Goal: Task Accomplishment & Management: Manage account settings

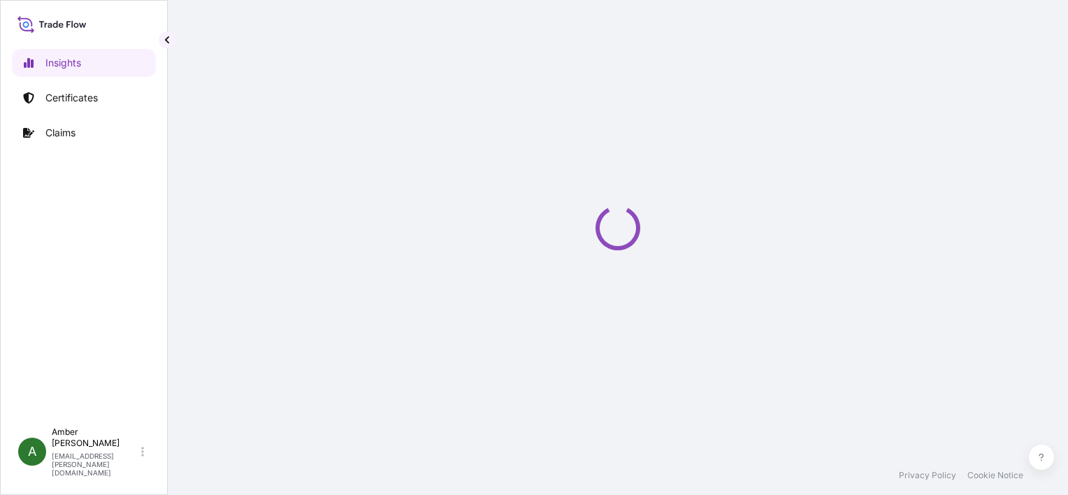
select select "2025"
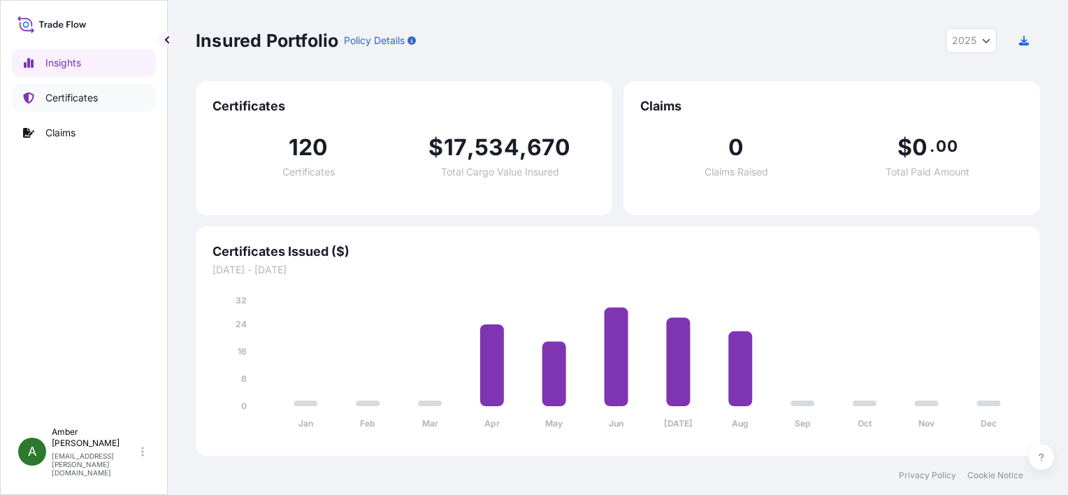
click at [62, 95] on p "Certificates" at bounding box center [71, 98] width 52 height 14
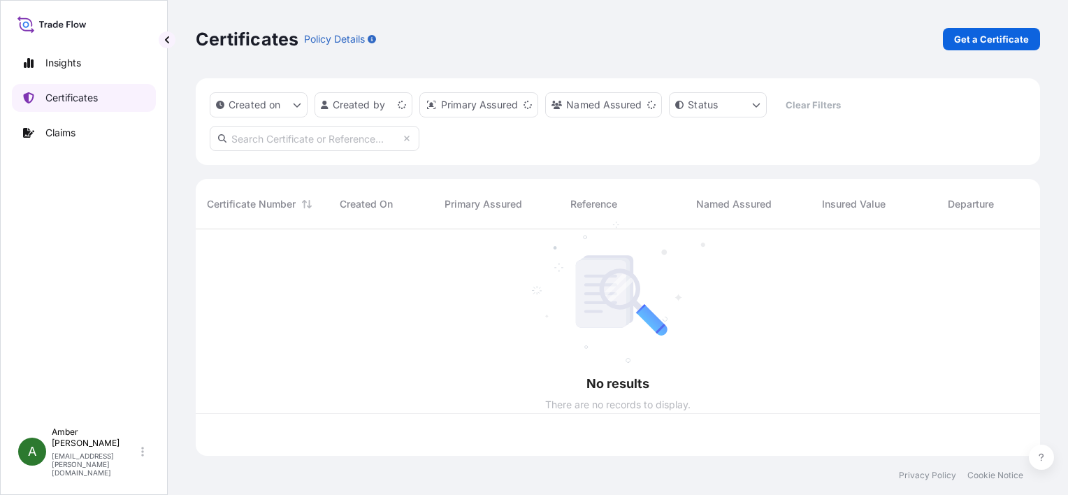
scroll to position [224, 834]
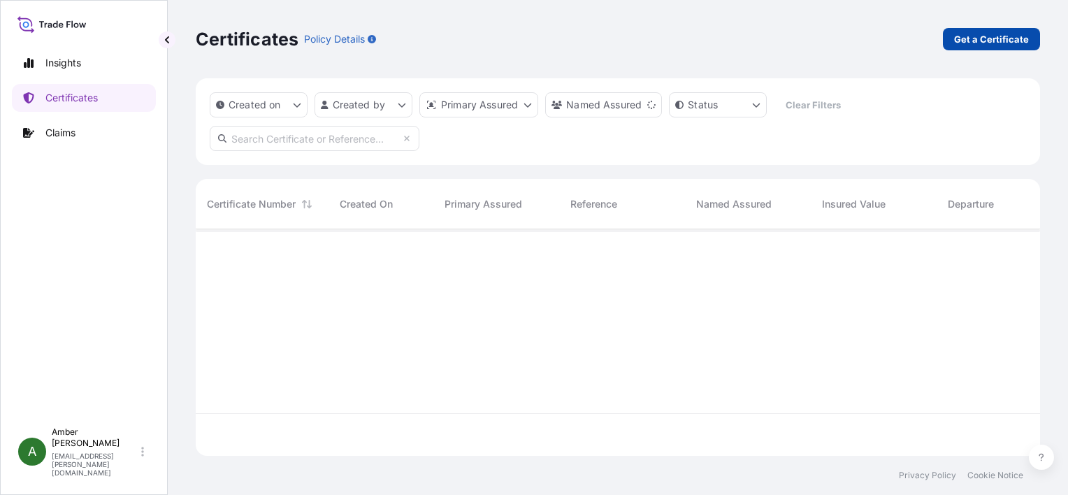
click at [967, 40] on p "Get a Certificate" at bounding box center [991, 39] width 75 height 14
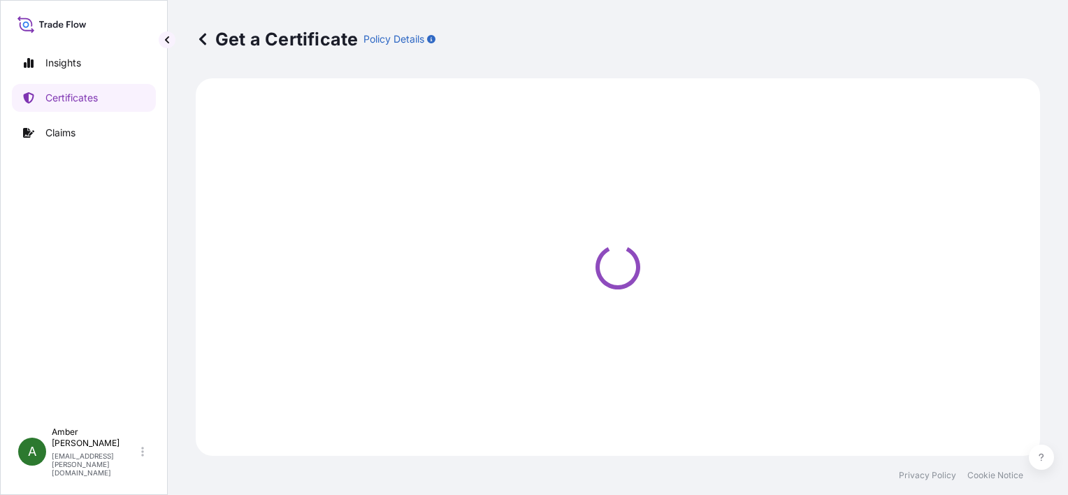
select select "Ocean Vessel"
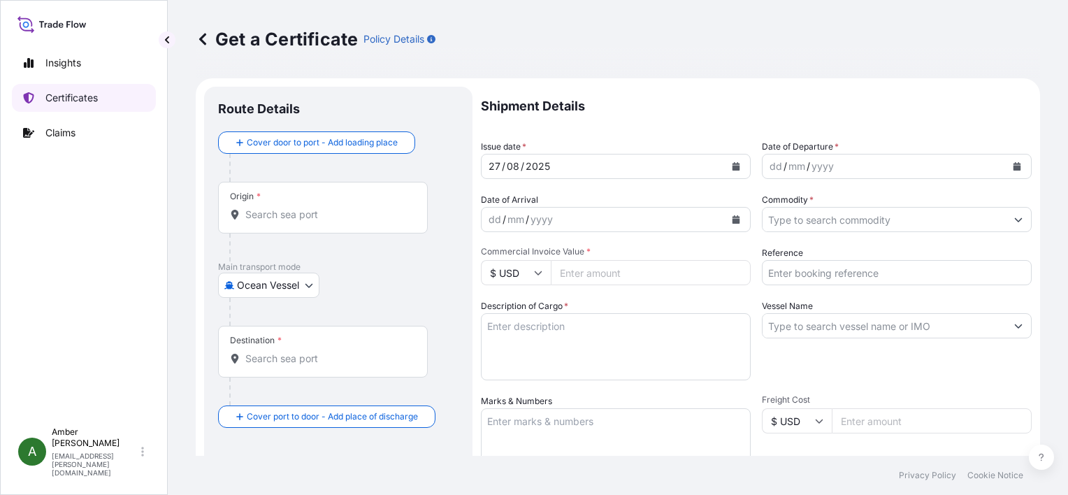
click at [76, 99] on p "Certificates" at bounding box center [71, 98] width 52 height 14
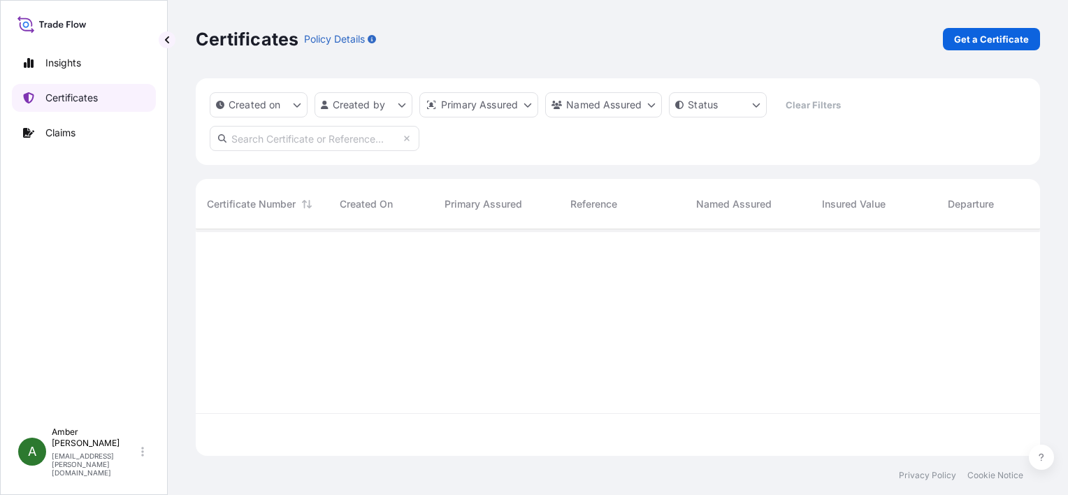
scroll to position [224, 834]
click at [319, 141] on input "text" at bounding box center [315, 138] width 210 height 25
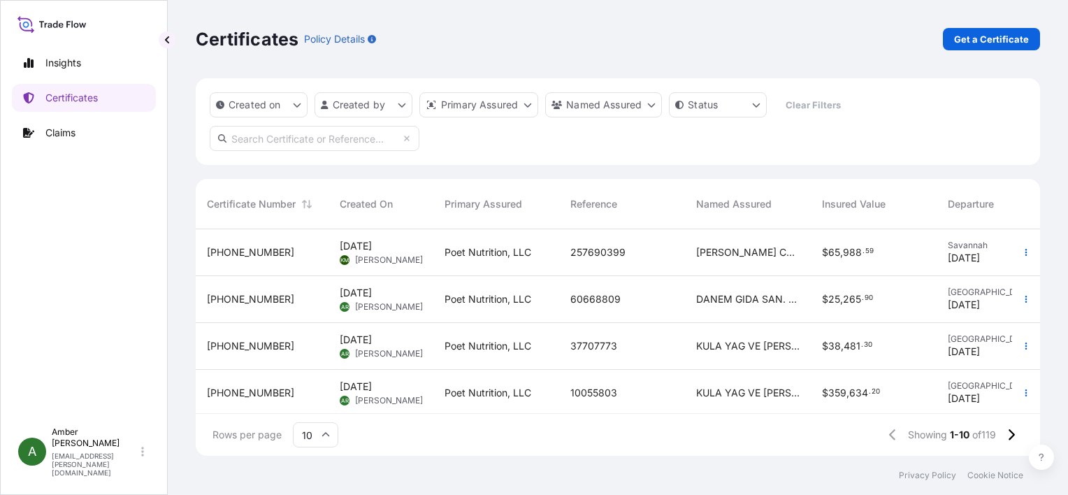
paste input "[URL][DOMAIN_NAME]"
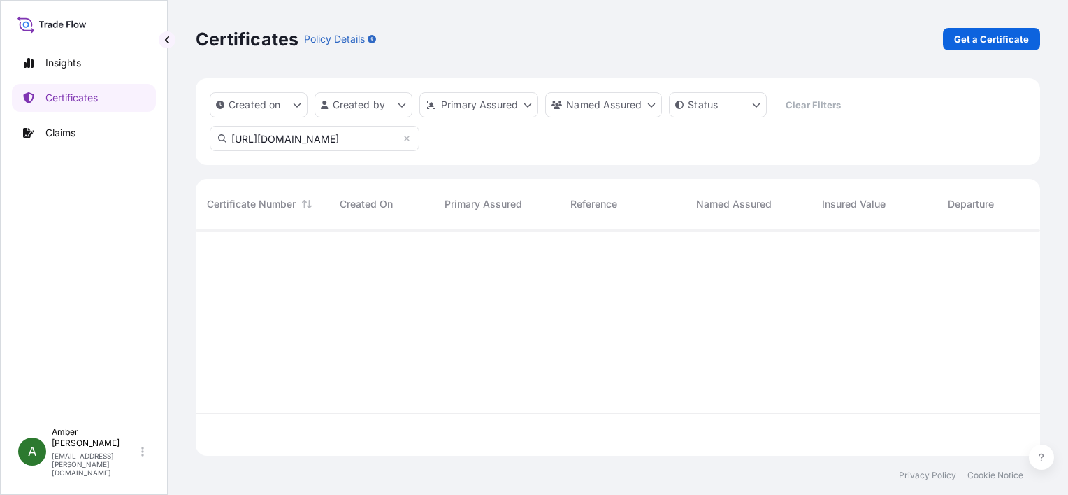
type input "[URL][DOMAIN_NAME]"
click at [408, 139] on icon at bounding box center [407, 138] width 8 height 8
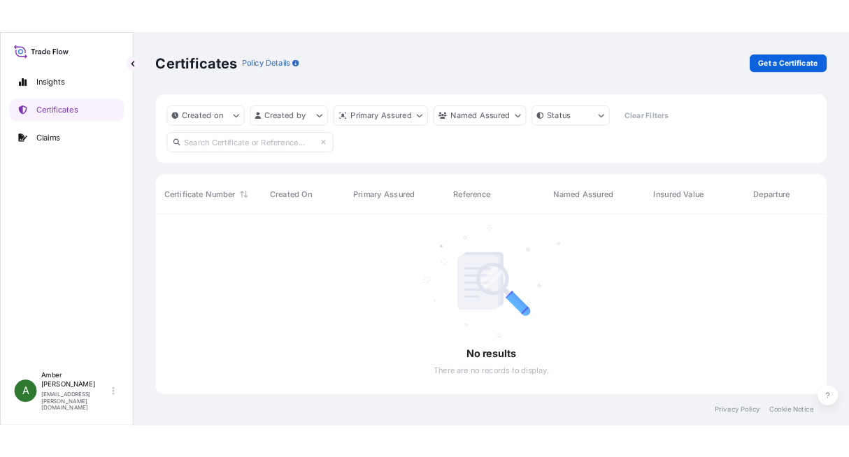
scroll to position [224, 834]
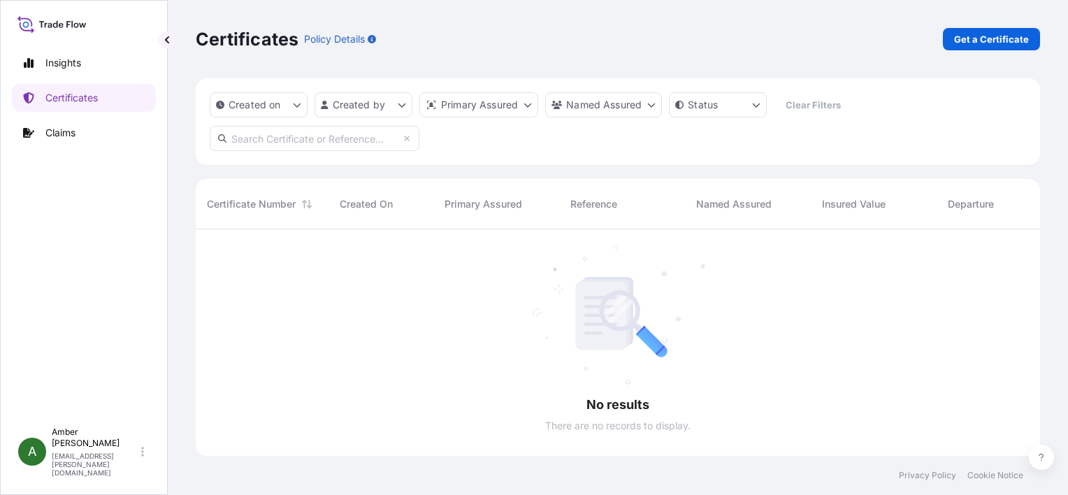
click at [328, 147] on input "text" at bounding box center [315, 138] width 210 height 25
paste input "257690472"
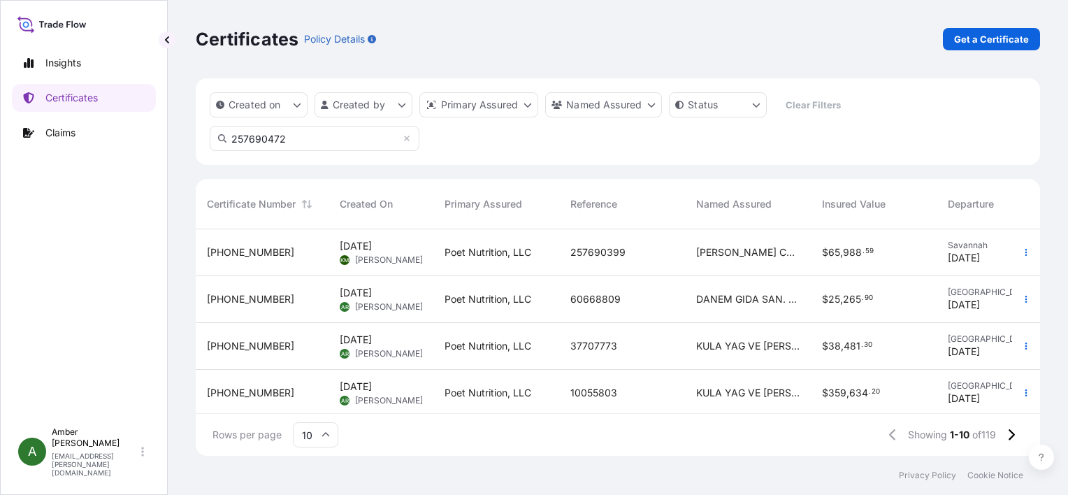
click at [343, 138] on input "257690472" at bounding box center [315, 138] width 210 height 25
type input "257690472"
click at [59, 94] on p "Certificates" at bounding box center [71, 98] width 52 height 14
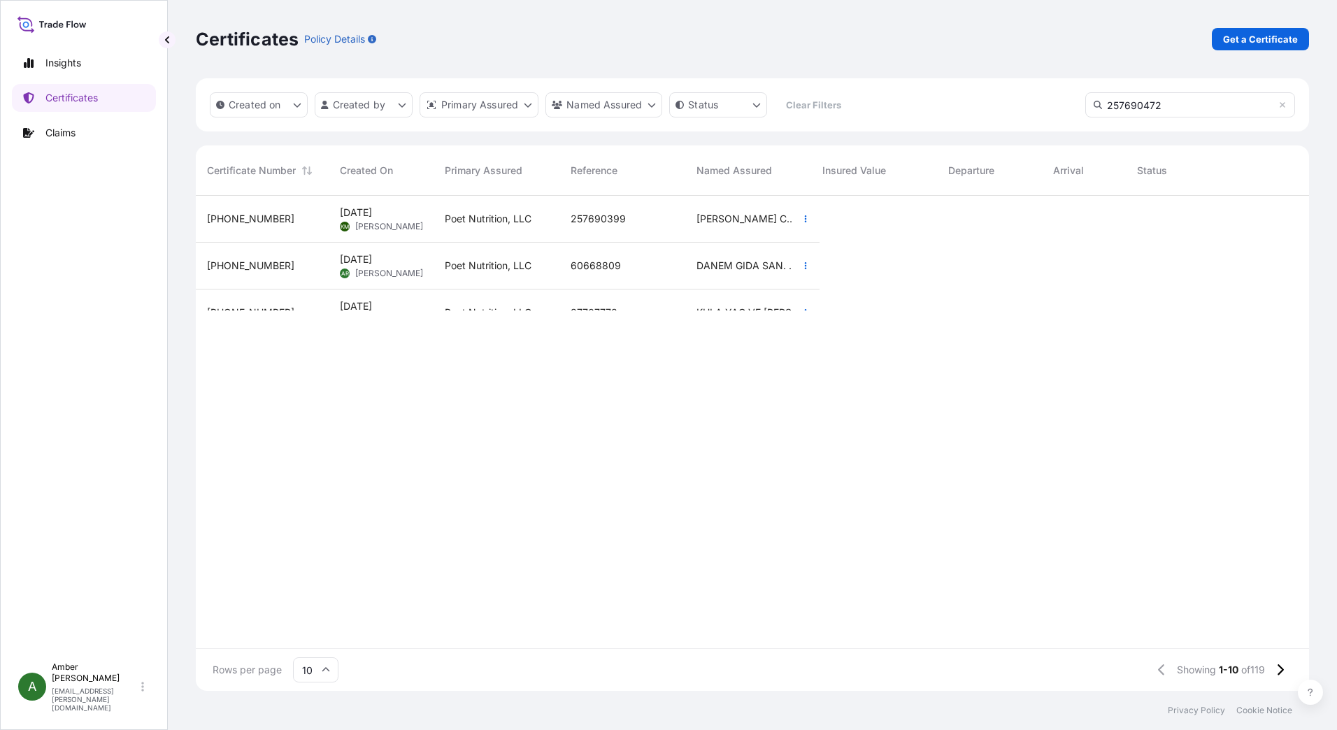
scroll to position [492, 1103]
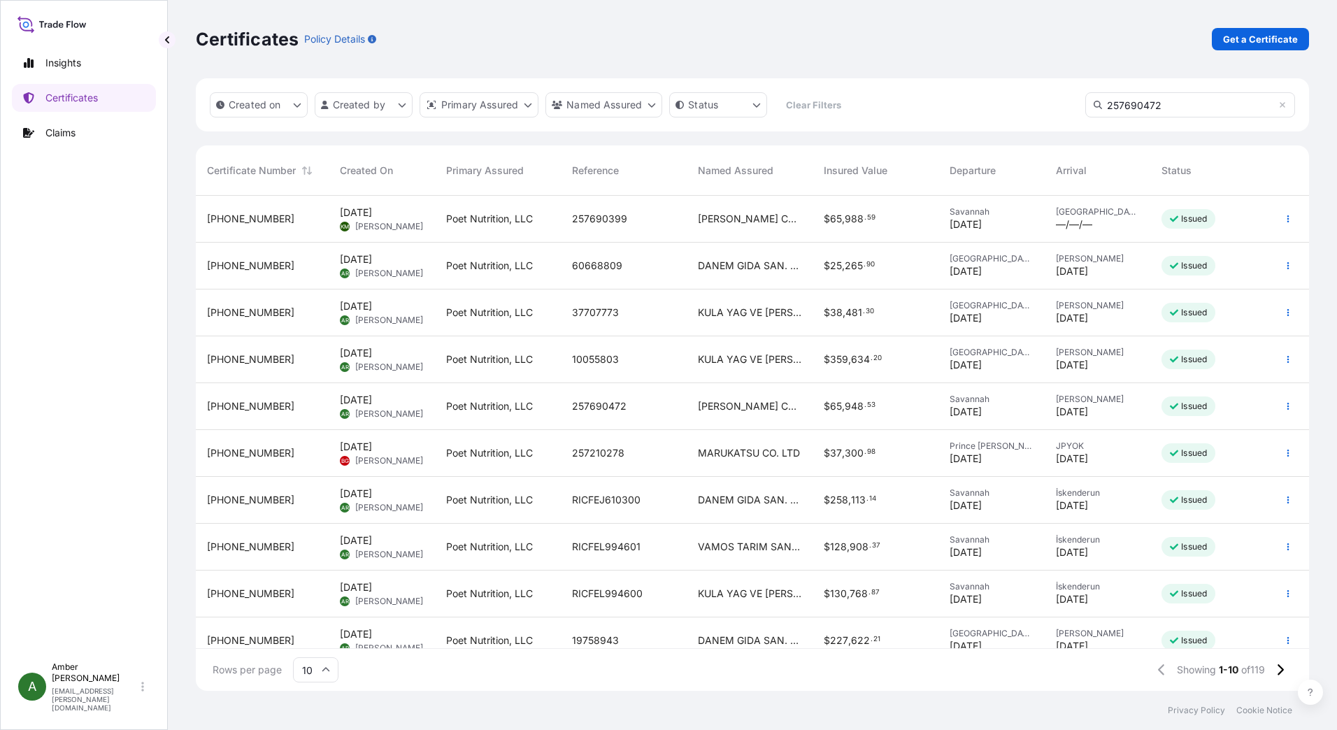
click at [1068, 101] on input "257690472" at bounding box center [1190, 104] width 210 height 25
click at [603, 412] on span "257690472" at bounding box center [599, 406] width 55 height 14
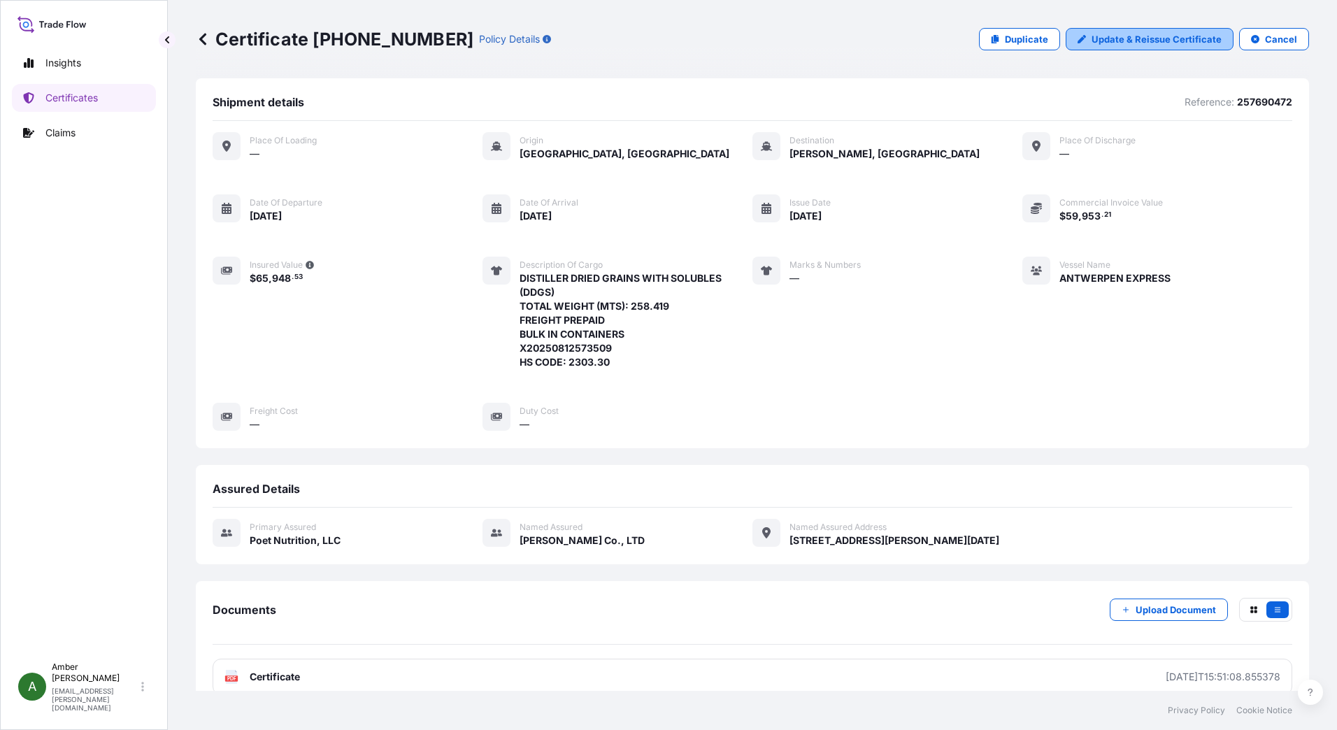
click at [1068, 38] on p "Update & Reissue Certificate" at bounding box center [1157, 39] width 130 height 14
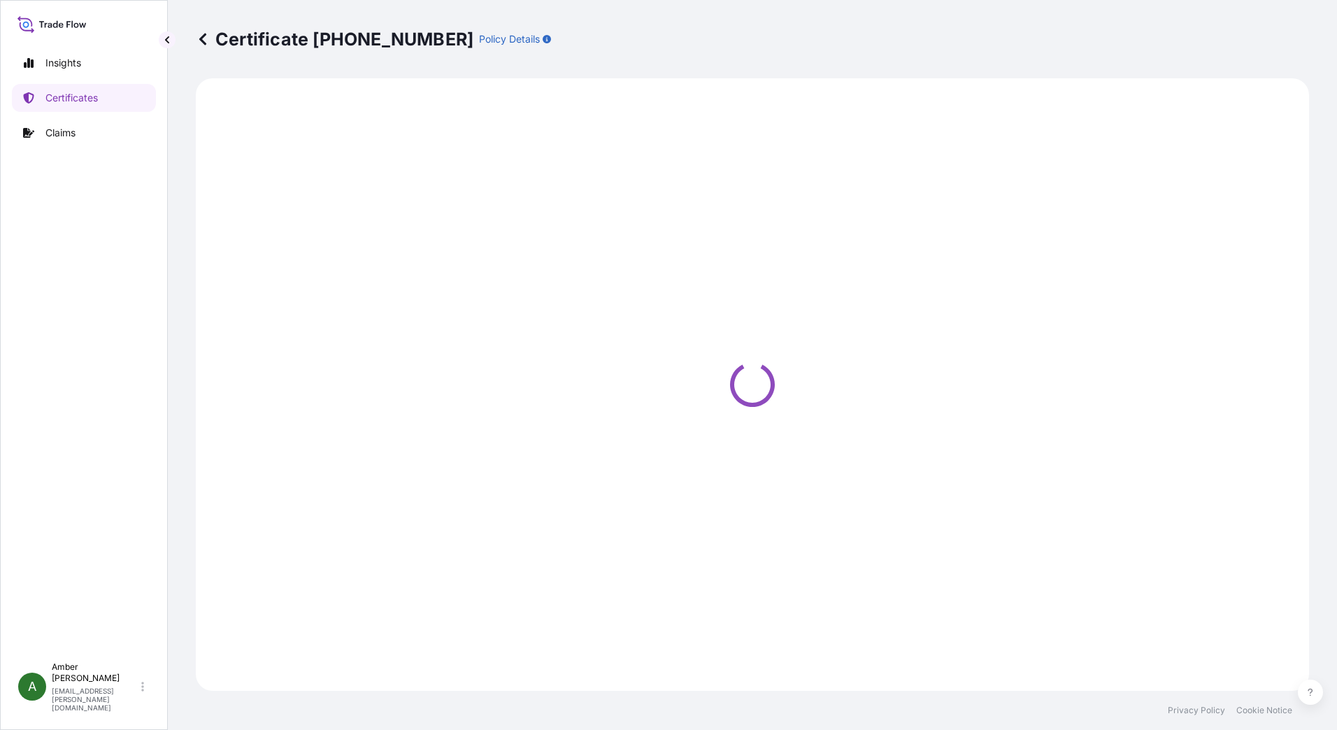
select select "Ocean Vessel"
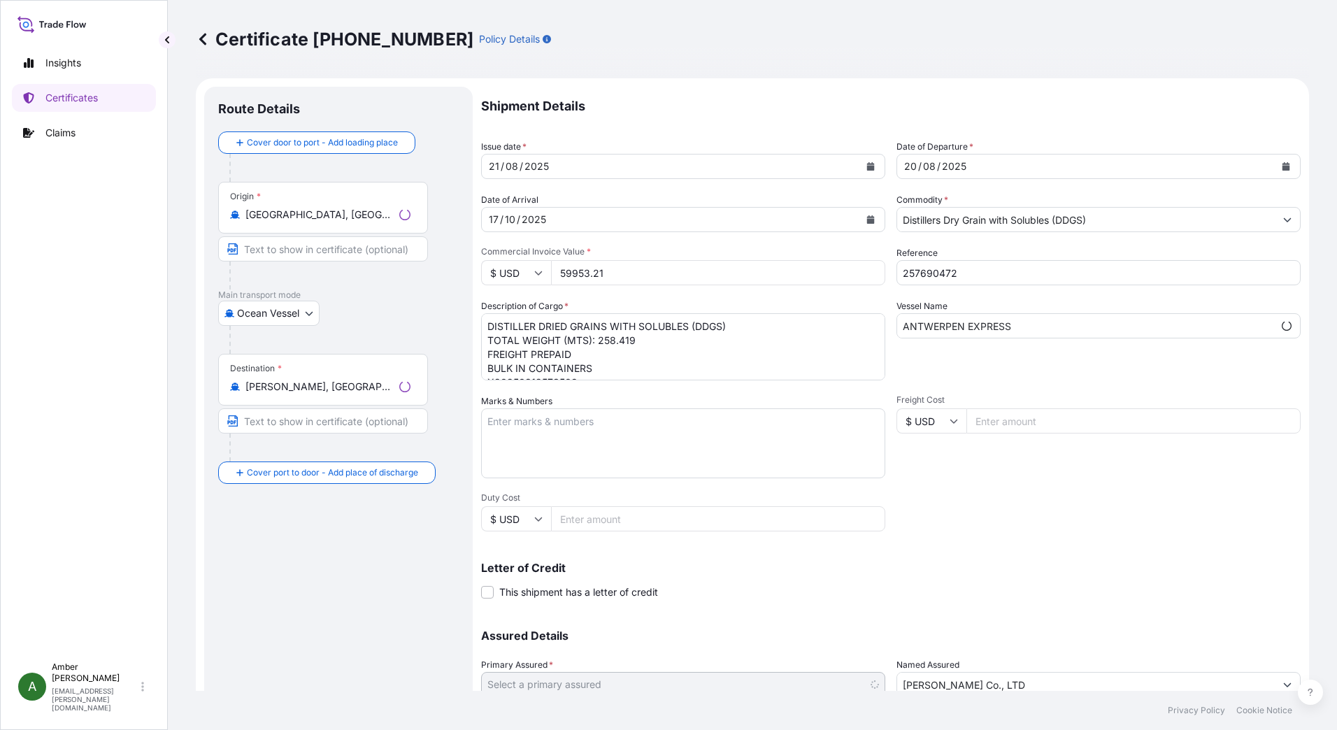
select select "31546"
drag, startPoint x: 729, startPoint y: 324, endPoint x: 692, endPoint y: 329, distance: 37.5
click at [692, 329] on textarea "DISTILLER DRIED GRAINS WITH SOLUBLES (DDGS) TOTAL WEIGHT (MTS): 258.419 FREIGHT…" at bounding box center [683, 346] width 404 height 67
click at [534, 326] on textarea "DISTILLER DRIED GRAINS WITH SOLUBLES (DDGS) TOTAL WEIGHT (MTS): 258.419 FREIGHT…" at bounding box center [683, 346] width 404 height 67
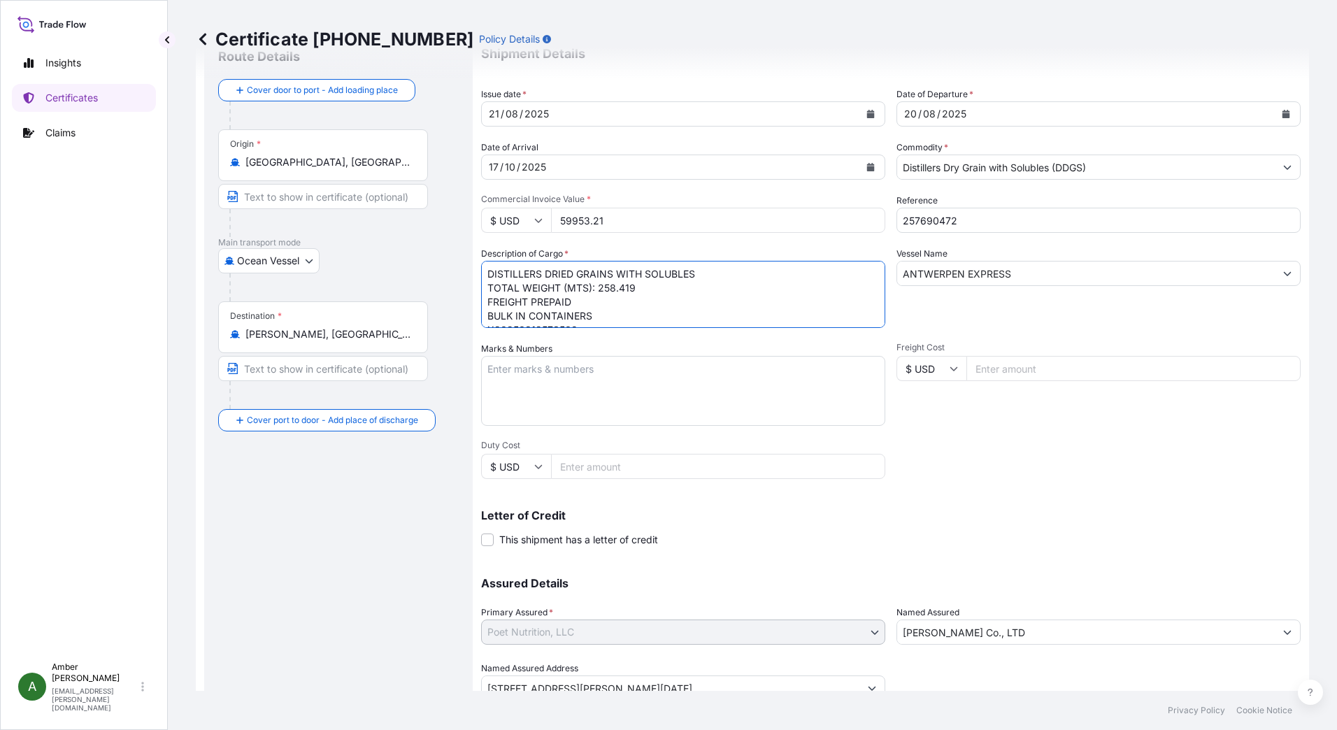
scroll to position [110, 0]
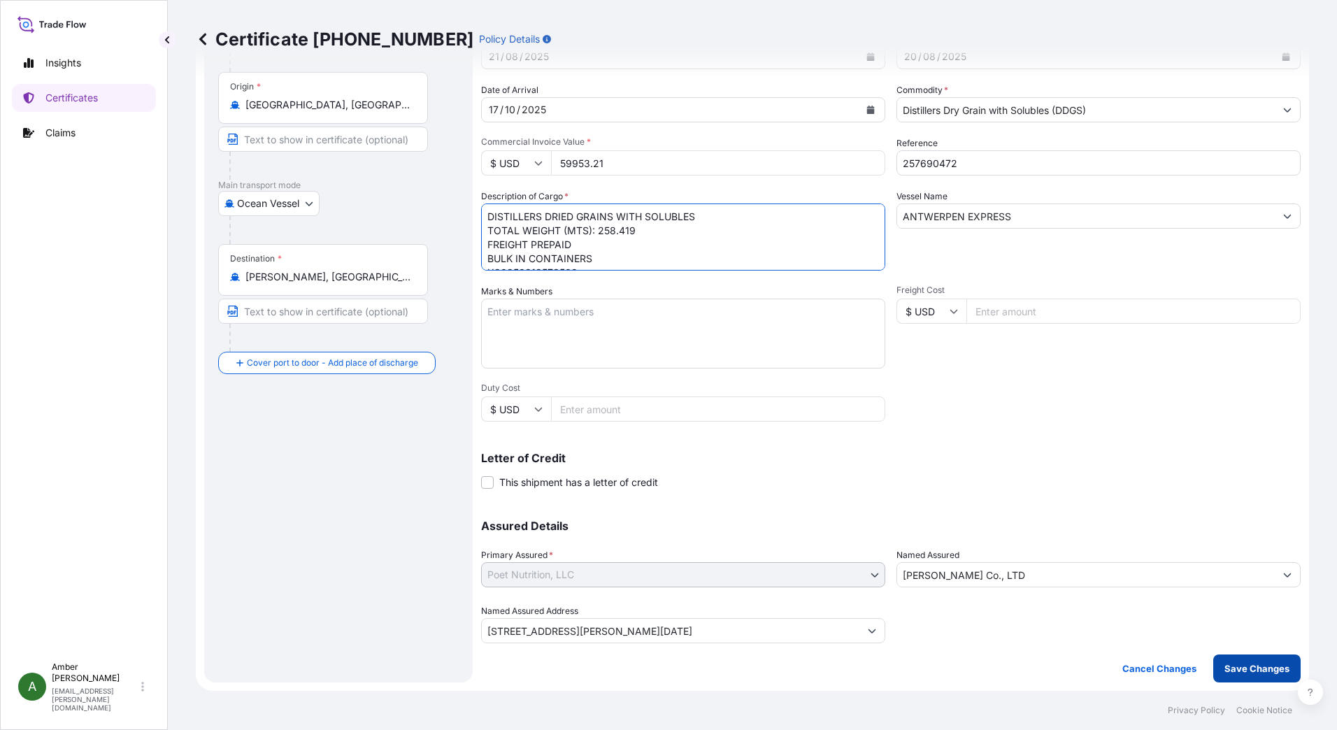
type textarea "DISTILLERS DRIED GRAINS WITH SOLUBLES TOTAL WEIGHT (MTS): 258.419 FREIGHT PREPA…"
click at [1068, 494] on p "Save Changes" at bounding box center [1256, 668] width 65 height 14
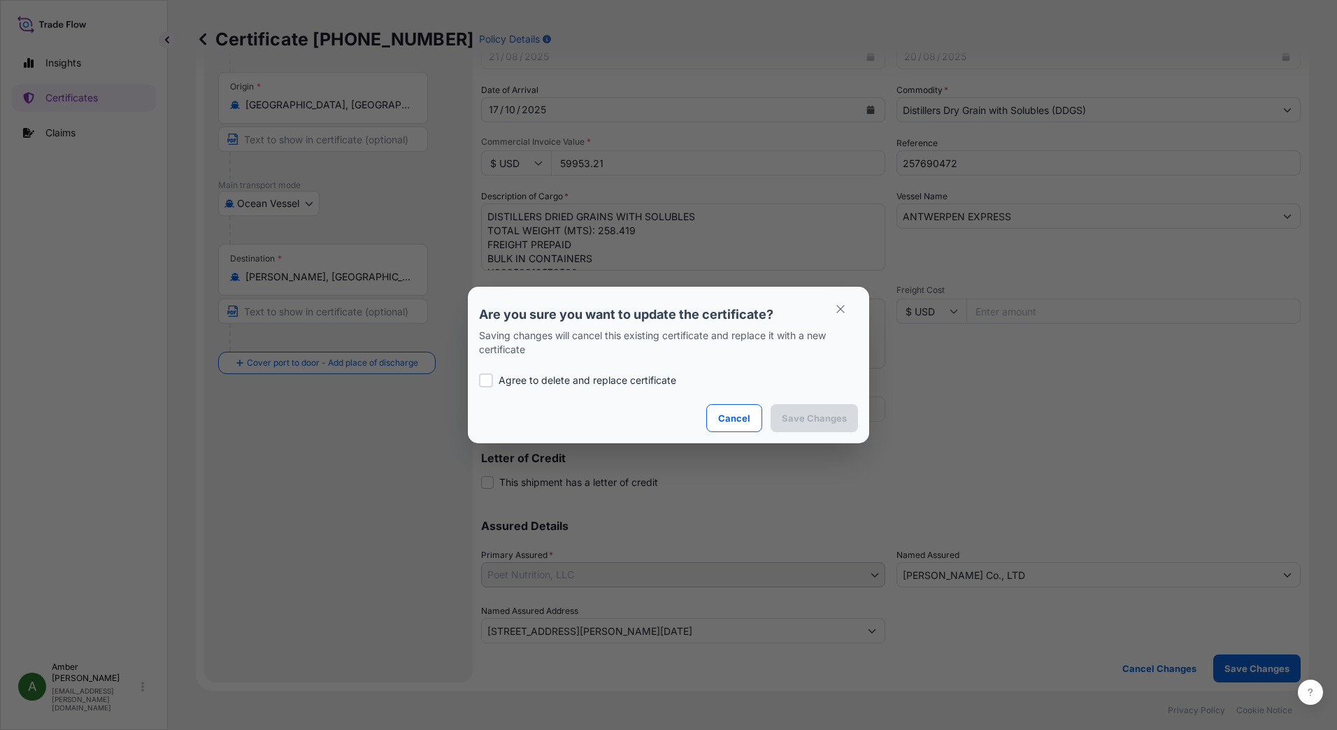
click at [615, 378] on p "Agree to delete and replace certificate" at bounding box center [588, 380] width 178 height 14
checkbox input "true"
click at [810, 420] on p "Save Changes" at bounding box center [814, 418] width 65 height 14
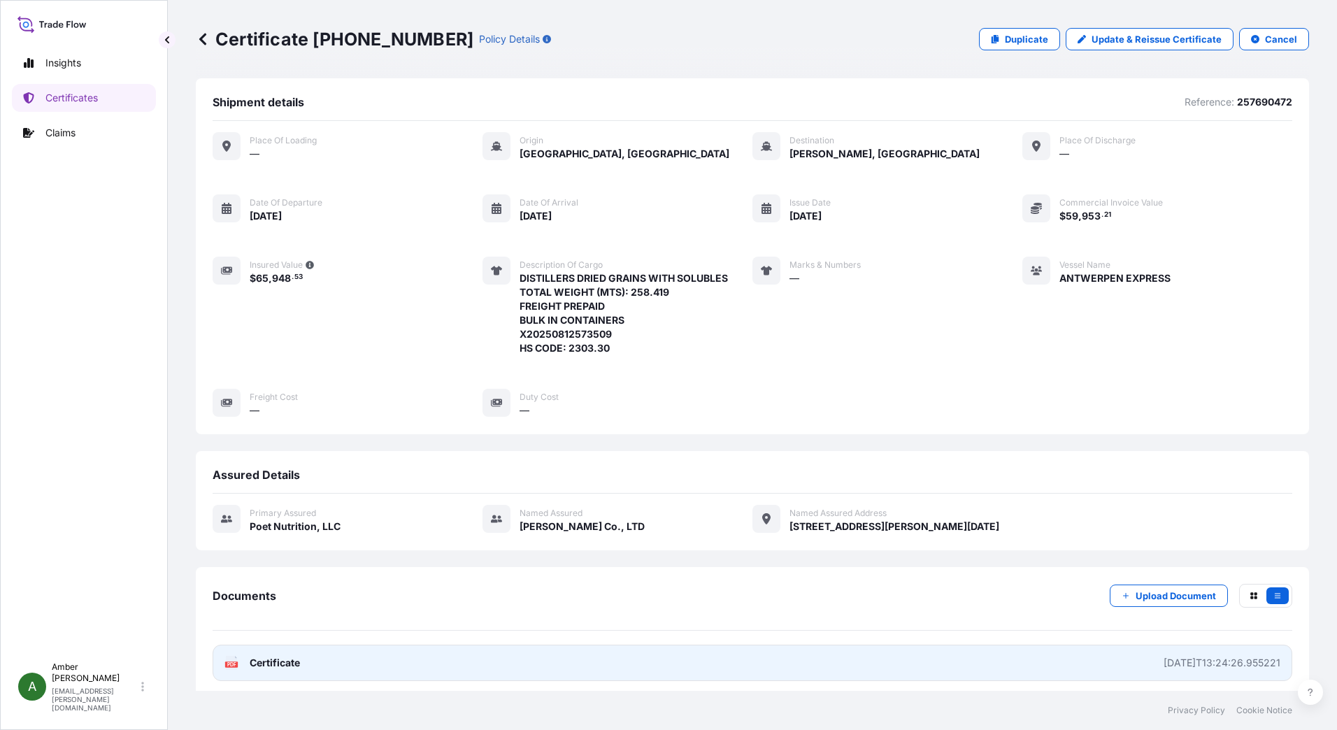
click at [233, 494] on text "PDF" at bounding box center [231, 664] width 9 height 5
